Goal: Navigation & Orientation: Find specific page/section

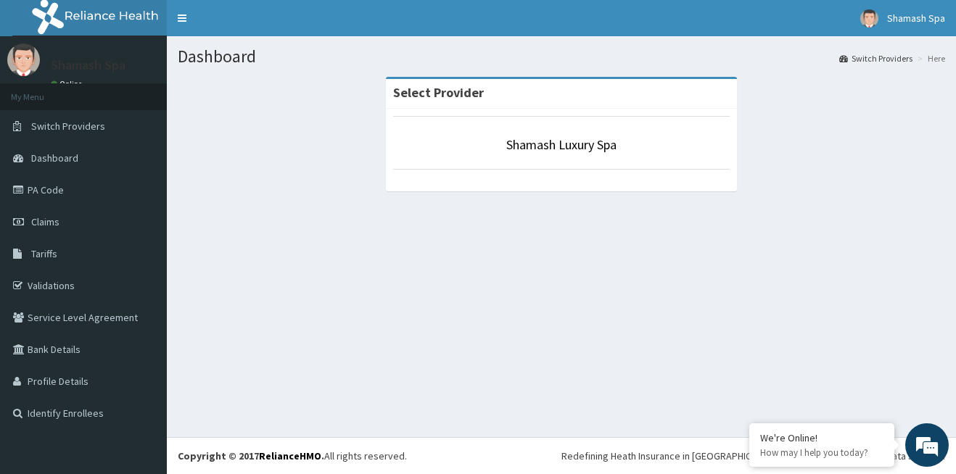
click at [719, 295] on div "Dashboard Switch Providers Here Select Provider Shamash Luxury Spa" at bounding box center [561, 236] width 789 height 401
click at [682, 463] on div "Redefining Heath Insurance in [GEOGRAPHIC_DATA] using Telemedicine and Data Sci…" at bounding box center [753, 456] width 384 height 15
click at [718, 459] on div "Redefining Heath Insurance in [GEOGRAPHIC_DATA] using Telemedicine and Data Sci…" at bounding box center [753, 456] width 384 height 15
click at [930, 447] on em at bounding box center [926, 445] width 39 height 39
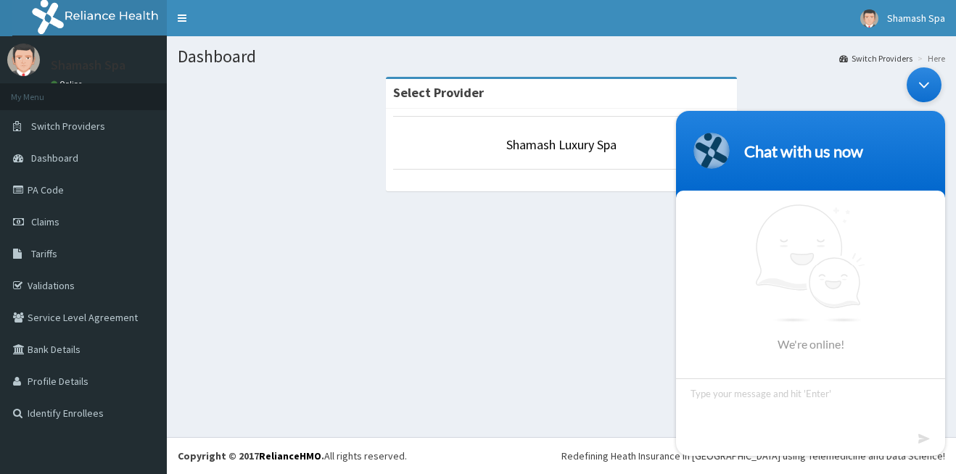
click at [603, 297] on div "Dashboard Switch Providers Here Select Provider Shamash Luxury Spa" at bounding box center [561, 236] width 789 height 401
click at [927, 86] on div "Minimize live chat window" at bounding box center [923, 84] width 35 height 35
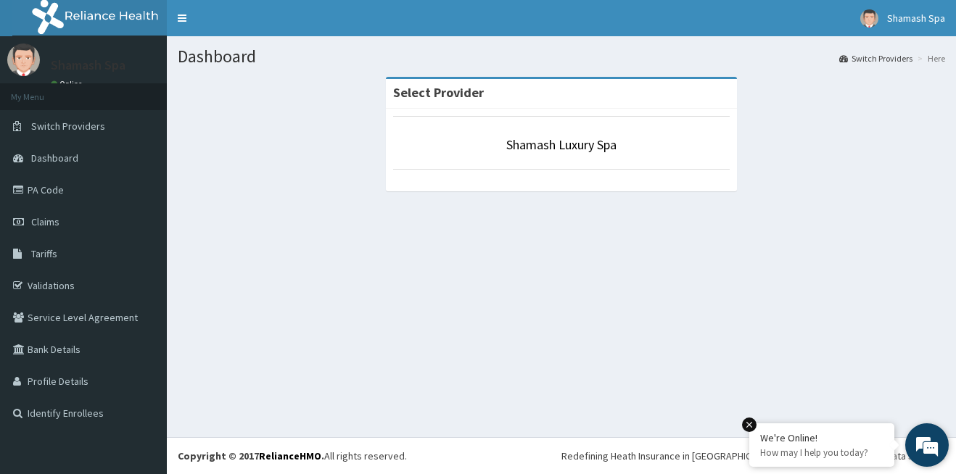
click at [749, 419] on em at bounding box center [749, 425] width 15 height 15
click at [58, 417] on link "Identify Enrollees" at bounding box center [83, 413] width 167 height 32
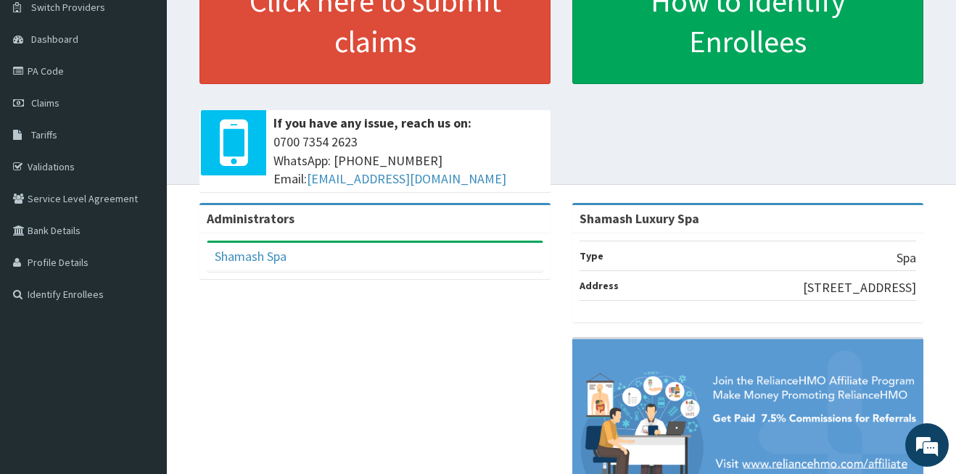
scroll to position [30, 0]
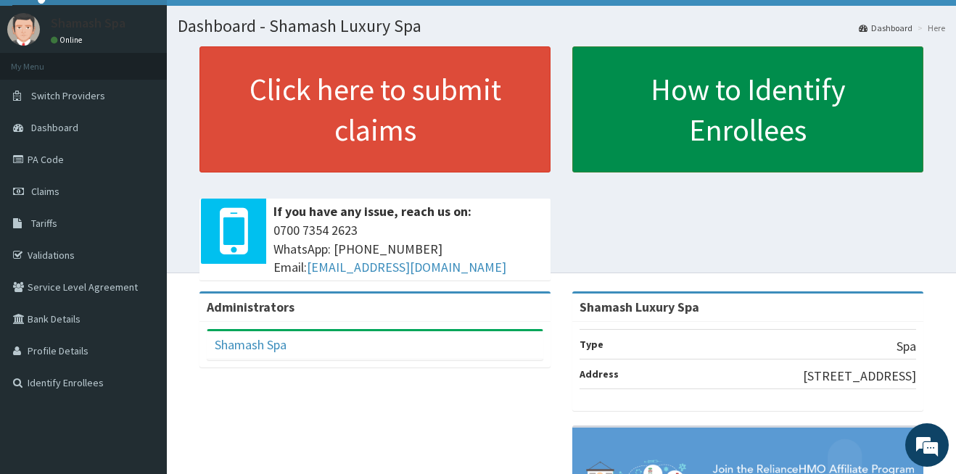
click at [761, 154] on link "How to Identify Enrollees" at bounding box center [747, 109] width 351 height 126
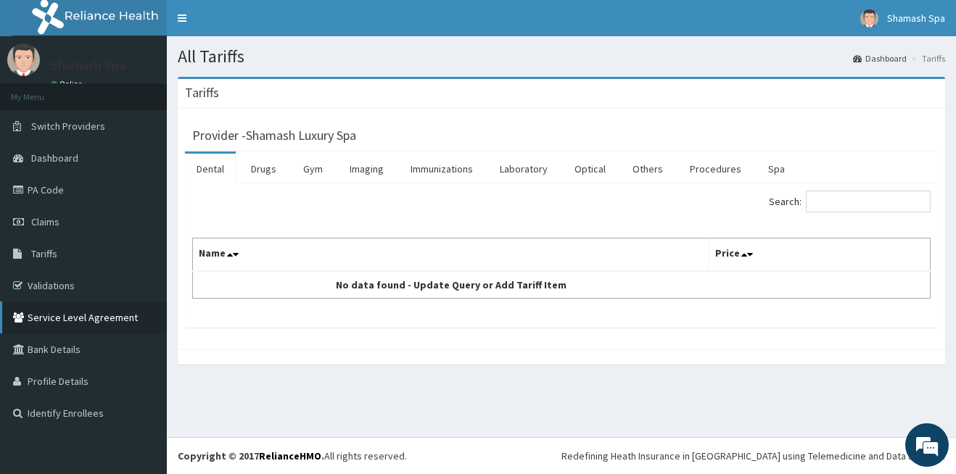
click at [94, 315] on link "Service Level Agreement" at bounding box center [83, 318] width 167 height 32
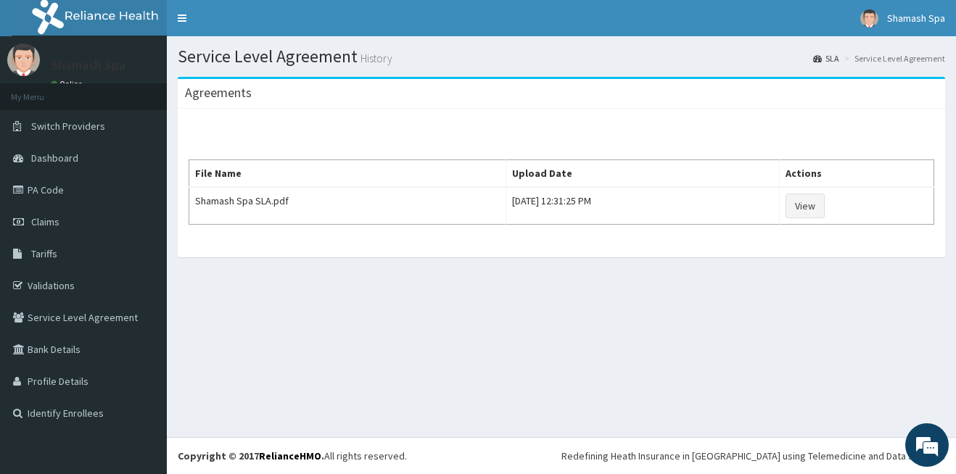
click at [109, 51] on div "Shamash Spa Online" at bounding box center [84, 68] width 89 height 49
click at [49, 94] on li "My Menu" at bounding box center [83, 96] width 167 height 27
click at [67, 80] on link "Online" at bounding box center [68, 84] width 35 height 10
click at [67, 88] on li "My Menu" at bounding box center [83, 96] width 167 height 27
click at [80, 48] on div "Shamash Spa Online" at bounding box center [84, 68] width 89 height 49
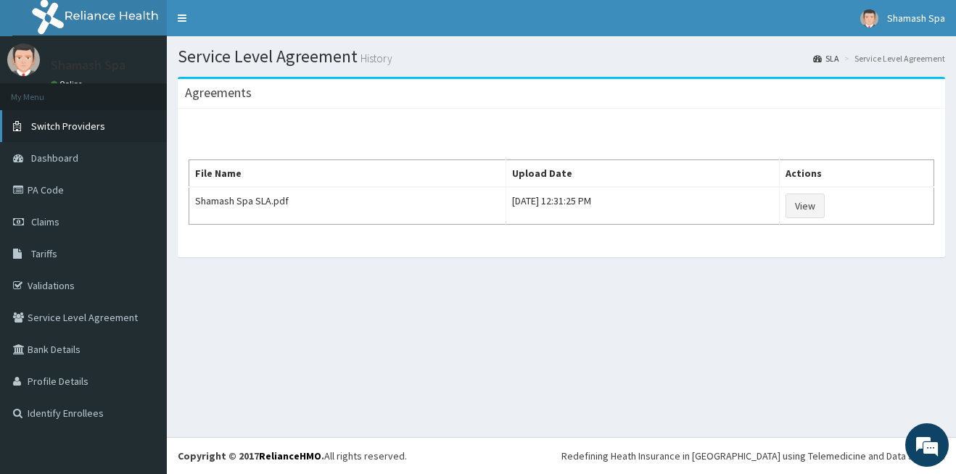
click at [80, 127] on span "Switch Providers" at bounding box center [68, 126] width 74 height 13
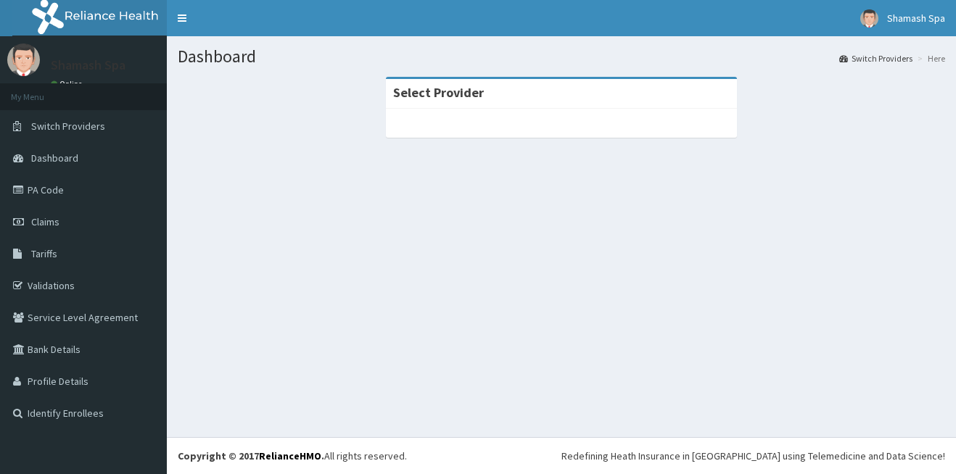
click at [96, 62] on p "Shamash Spa" at bounding box center [88, 65] width 75 height 13
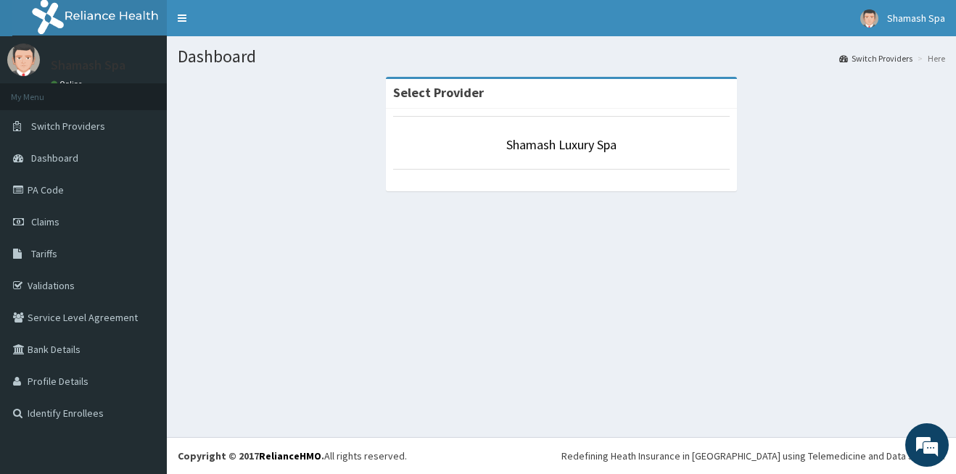
click at [69, 65] on p "Shamash Spa" at bounding box center [88, 65] width 75 height 13
click at [184, 9] on link "Toggle navigation" at bounding box center [182, 18] width 30 height 36
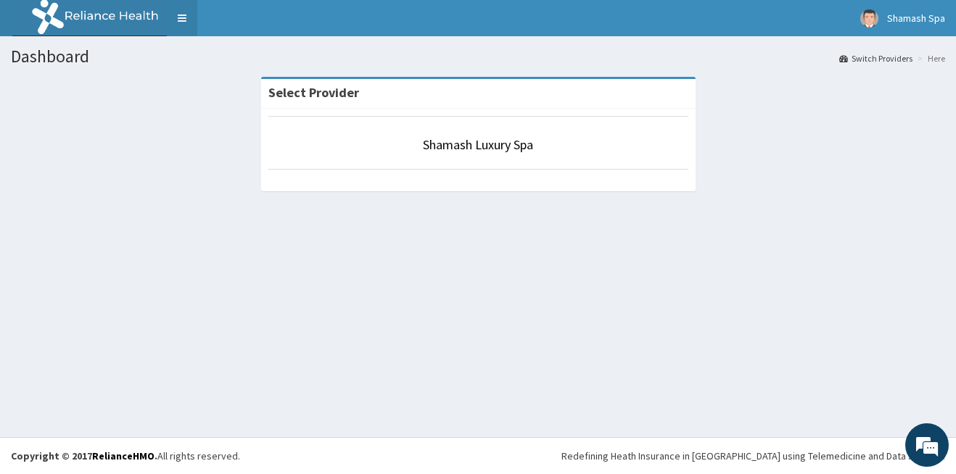
click at [184, 9] on link "Toggle navigation" at bounding box center [182, 18] width 30 height 36
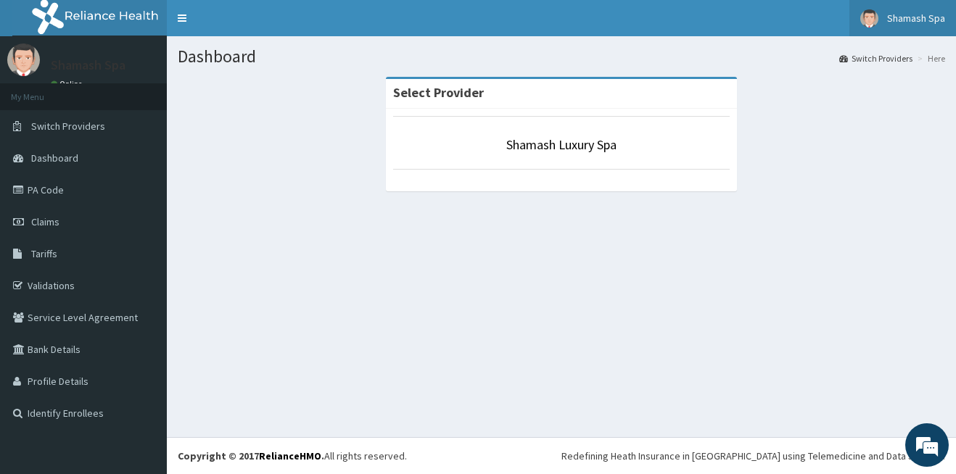
click at [898, 16] on span "Shamash Spa" at bounding box center [916, 18] width 58 height 13
